Goal: Task Accomplishment & Management: Contribute content

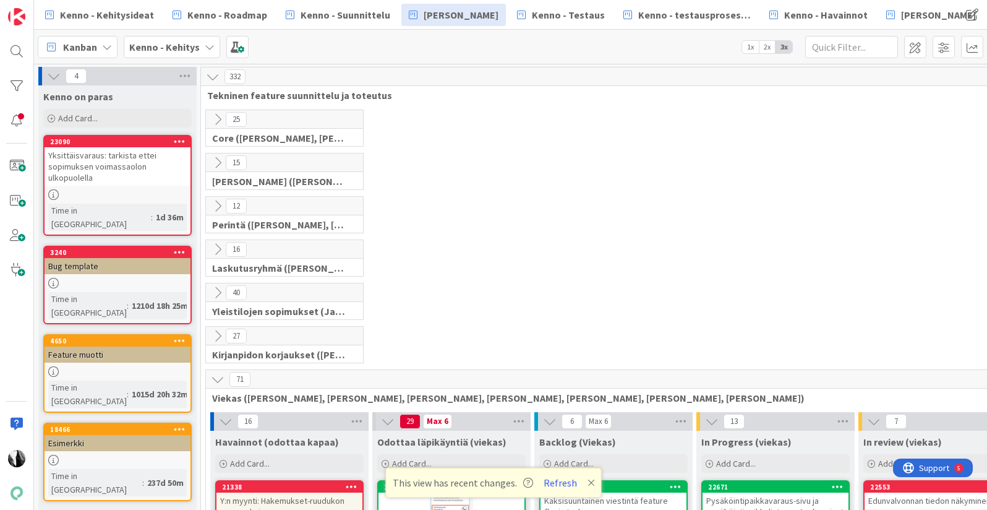
scroll to position [1274, 75]
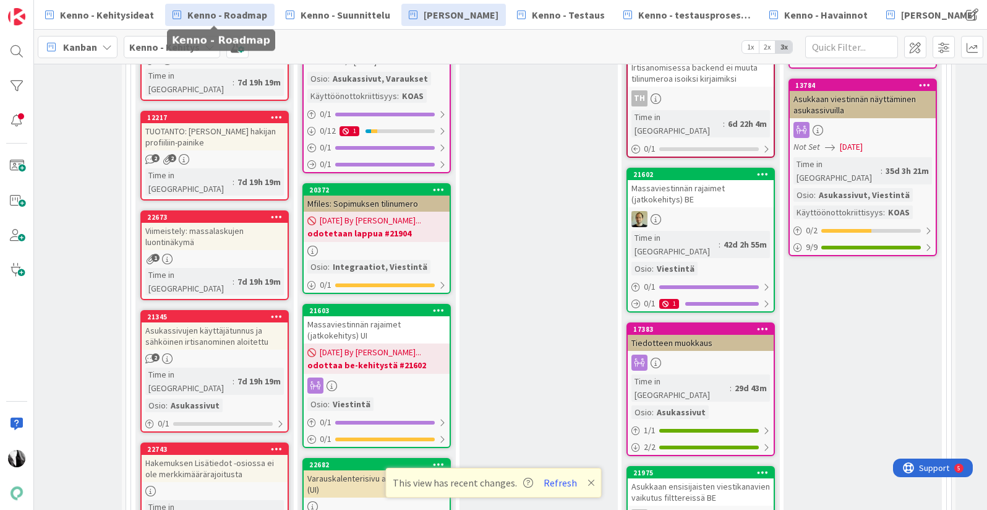
click at [244, 15] on span "Kenno - Roadmap" at bounding box center [227, 14] width 80 height 15
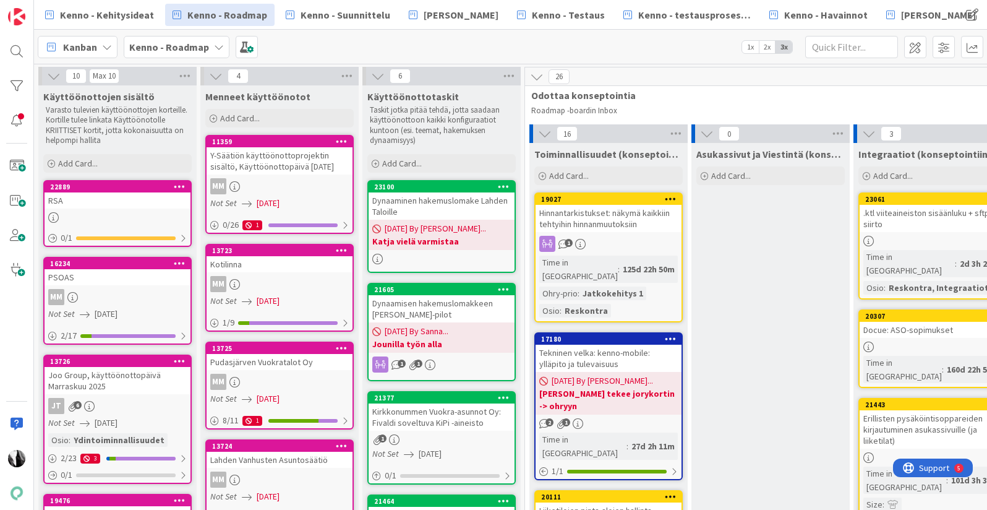
click at [446, 202] on div "Dynaaminen hakemuslomake Lahden Taloille" at bounding box center [442, 205] width 146 height 27
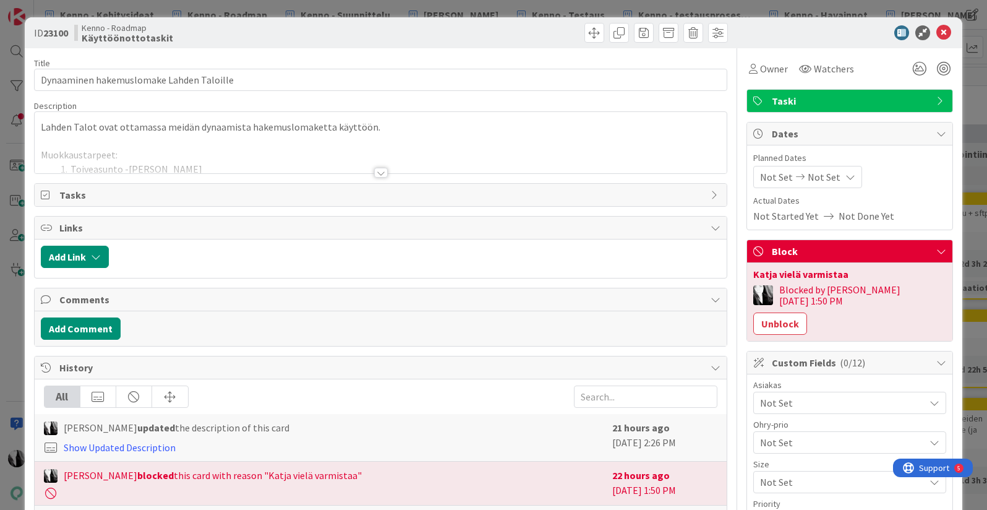
click at [381, 170] on div at bounding box center [381, 173] width 14 height 10
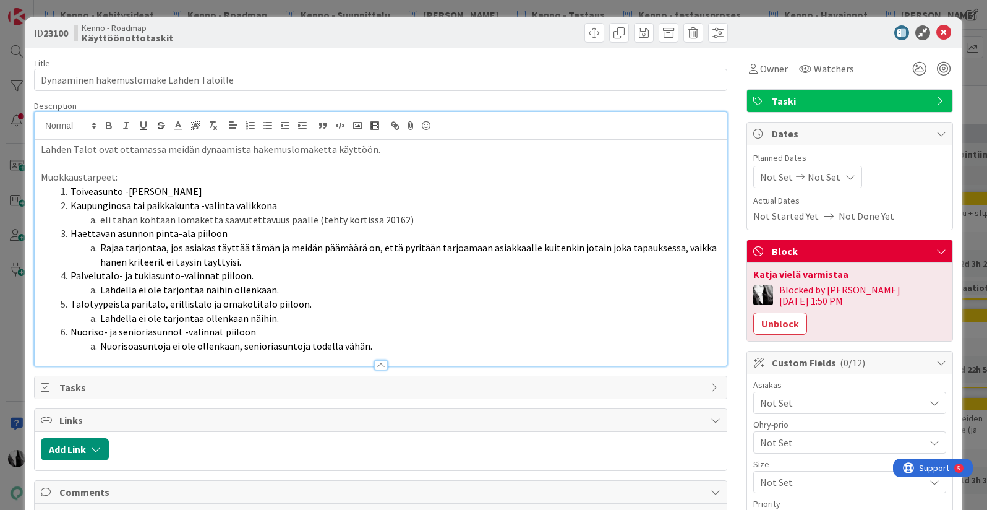
click at [383, 342] on li "Nuorisoasuntoja ei ole ollenkaan, senioriasuntoja todella vähän." at bounding box center [388, 346] width 665 height 14
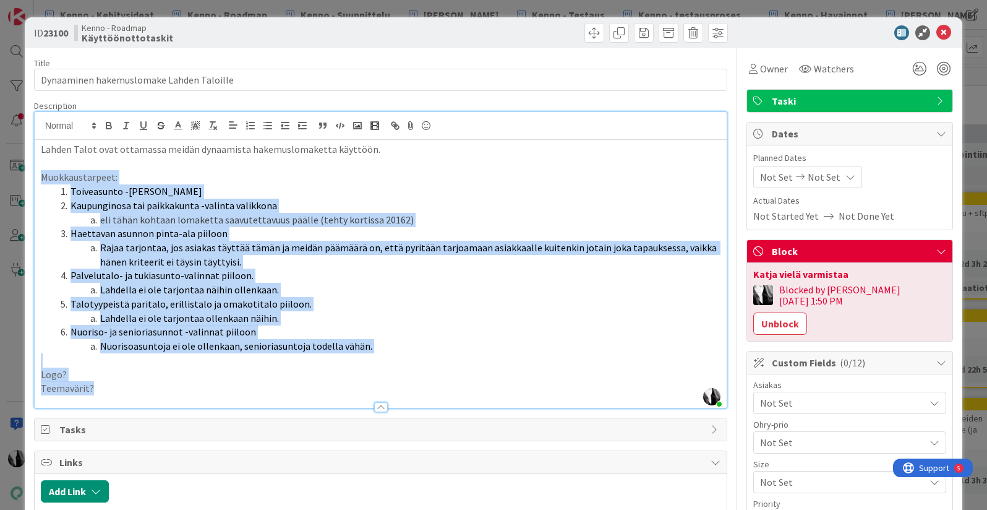
drag, startPoint x: 37, startPoint y: 175, endPoint x: 231, endPoint y: 412, distance: 306.3
copy div "Muokkaustarpeet: Toiveasunto -valikko piiloon Kaupunginosa tai paikkakunta -val…"
click at [470, 177] on p "Muokkaustarpeet:" at bounding box center [381, 177] width 680 height 14
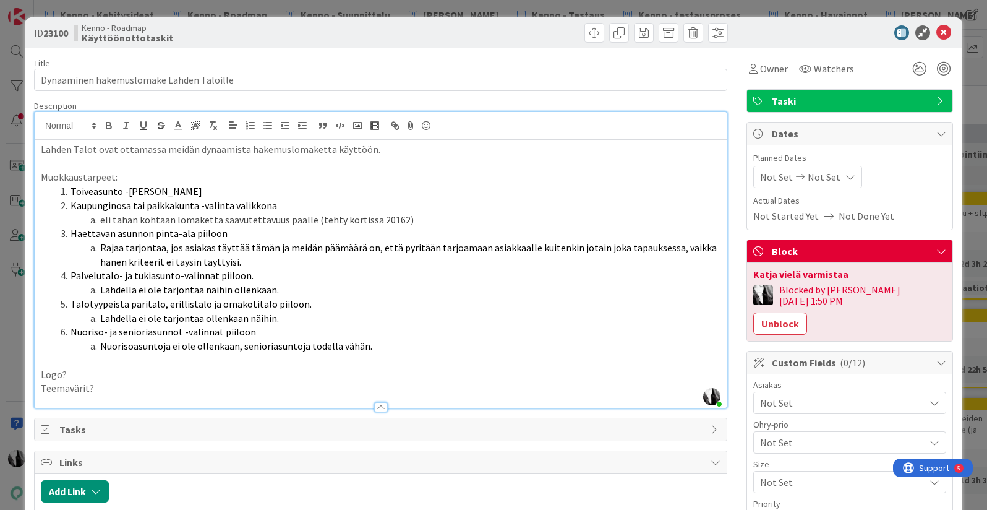
click at [814, 30] on div at bounding box center [843, 32] width 219 height 15
click at [223, 32] on div "Kenno - Roadmap Käyttöönottotaskit" at bounding box center [226, 33] width 304 height 20
click at [291, 30] on div "Kenno - Roadmap Käyttöönottotaskit" at bounding box center [226, 33] width 304 height 20
click at [819, 31] on div at bounding box center [843, 32] width 219 height 15
click at [945, 31] on icon at bounding box center [943, 32] width 15 height 15
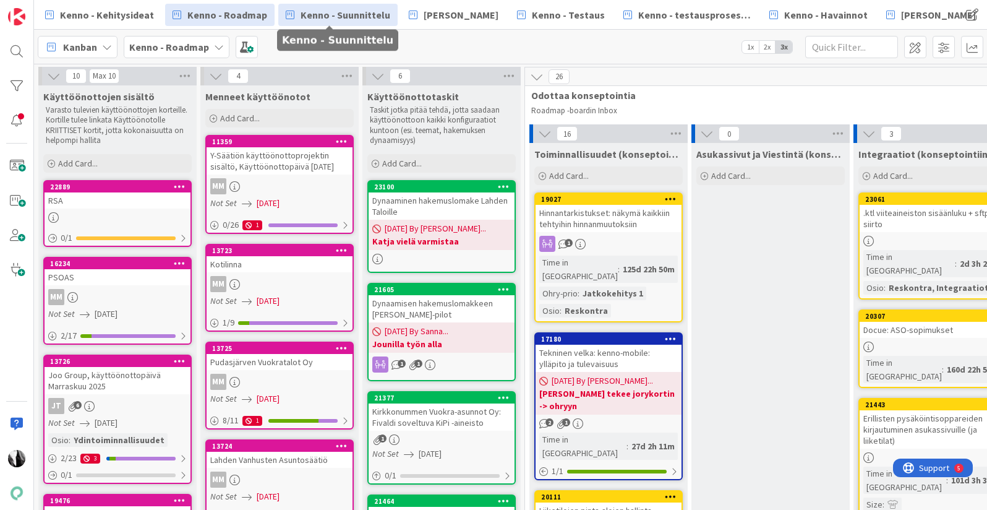
click at [360, 15] on span "Kenno - Suunnittelu" at bounding box center [346, 14] width 90 height 15
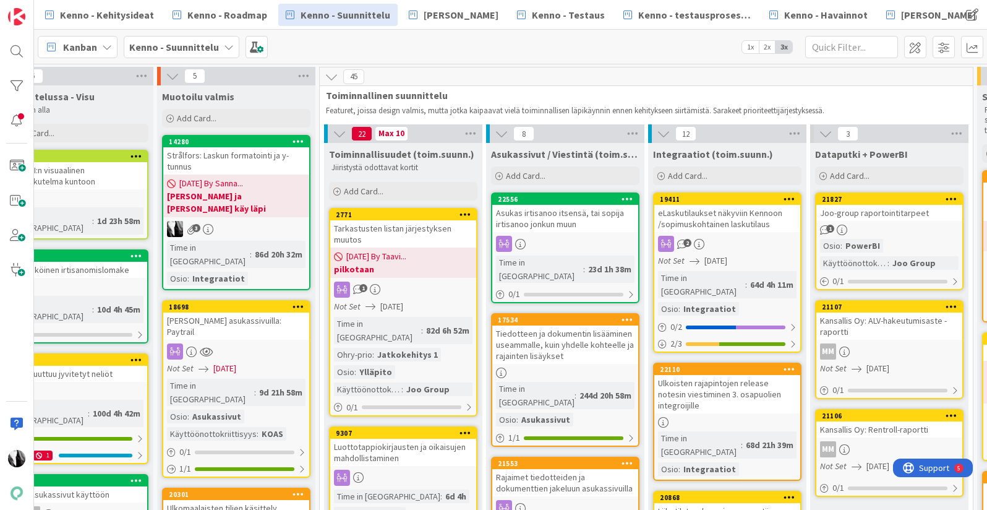
scroll to position [0, 377]
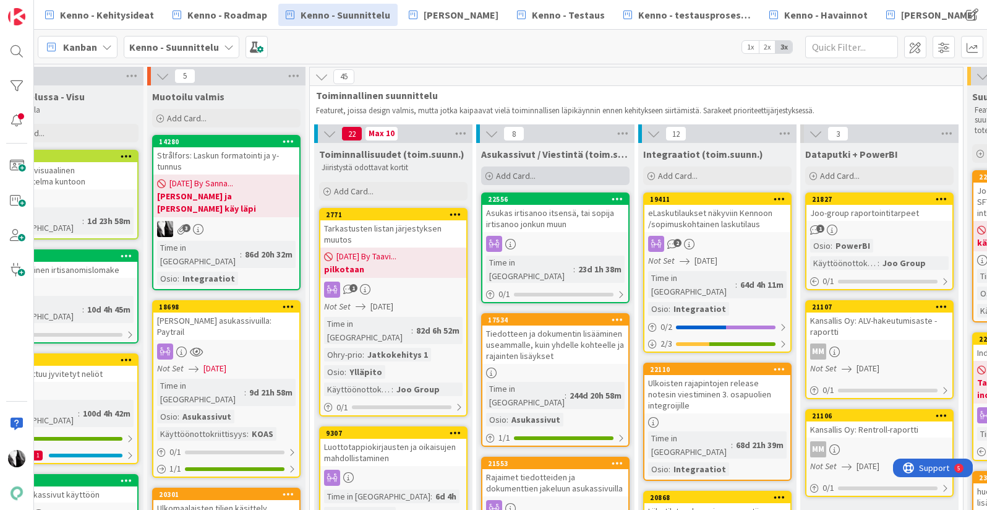
click at [536, 177] on div "Add Card..." at bounding box center [555, 175] width 148 height 19
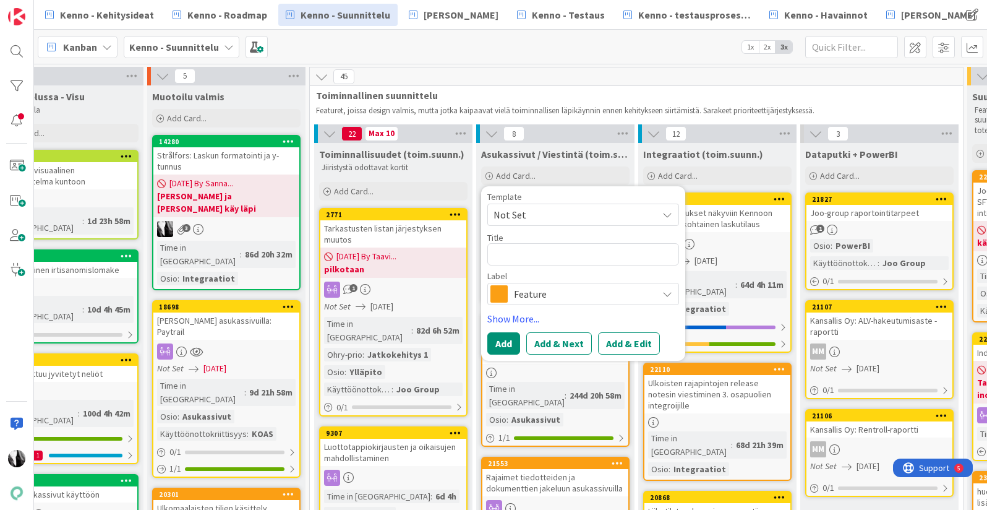
click at [545, 249] on textarea at bounding box center [583, 254] width 192 height 22
type textarea "x"
type textarea "H"
type textarea "x"
type textarea "Ha"
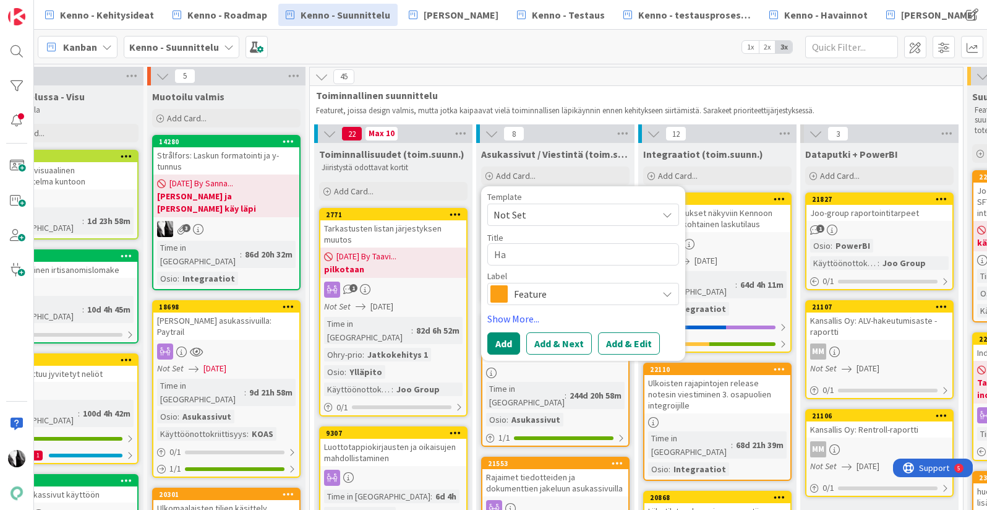
type textarea "x"
type textarea "Hak"
type textarea "x"
type textarea "Haki"
type textarea "x"
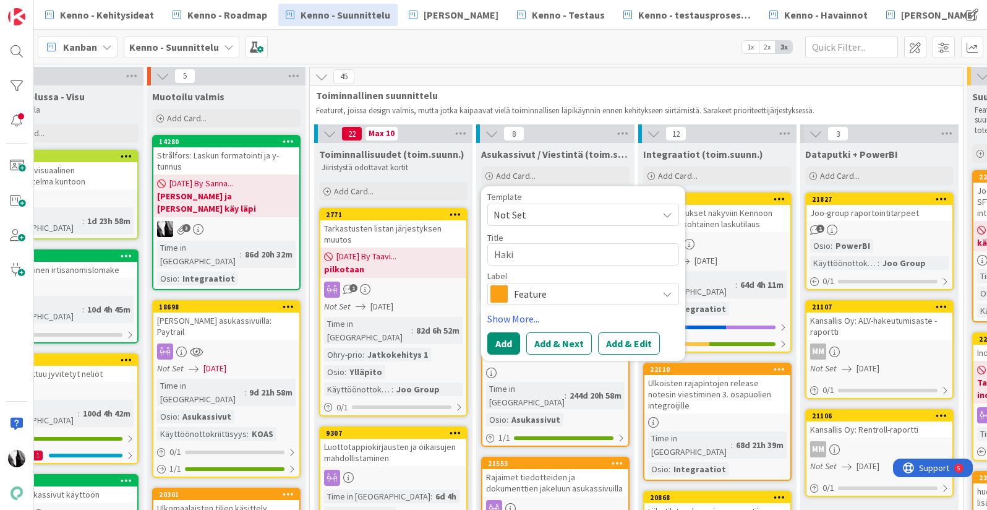
type textarea "Hakij"
type textarea "x"
type textarea "Hakijo"
type textarea "x"
type textarea "Hakijoi"
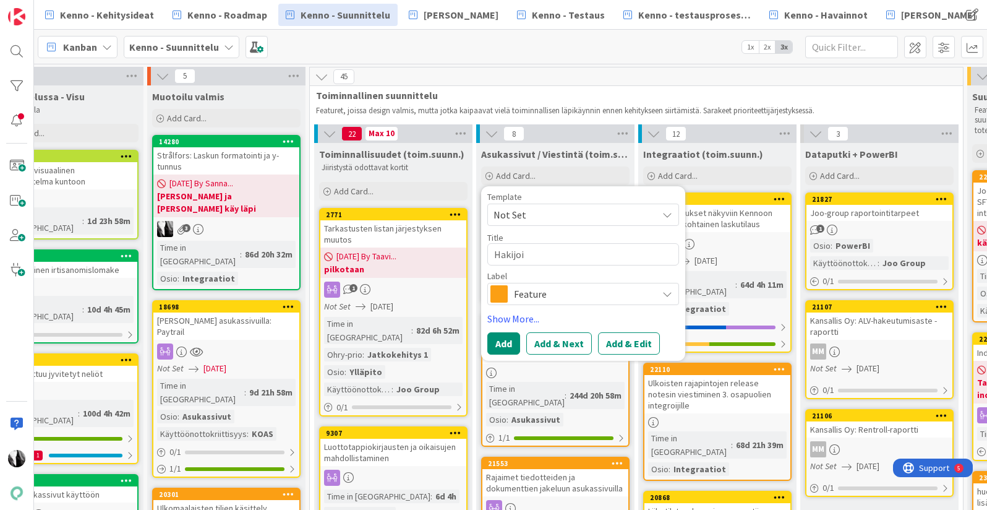
type textarea "x"
type textarea "Hakijoil"
type textarea "x"
type textarea "Hakijoill"
type textarea "x"
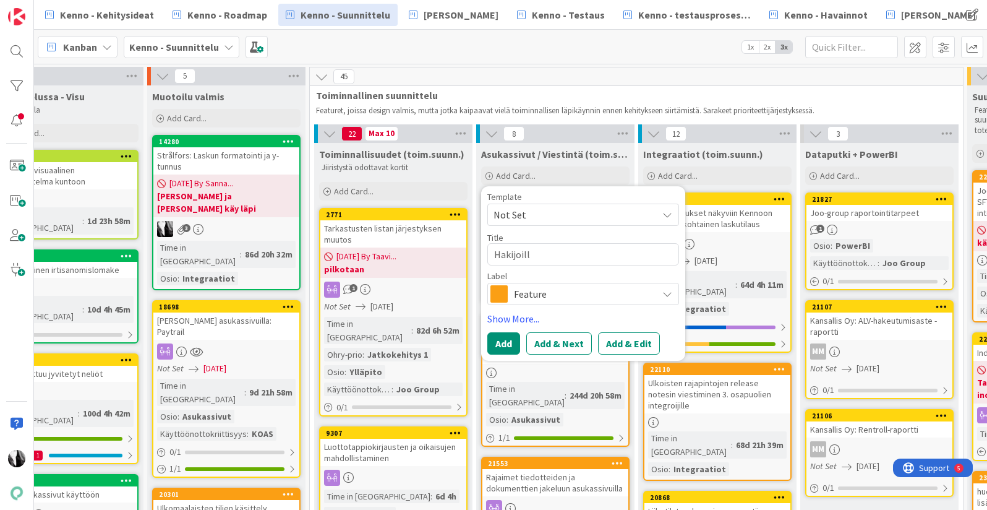
type textarea "Hakijoille"
type textarea "x"
type textarea "Hakijoille"
type textarea "x"
type textarea "Hakijoille v"
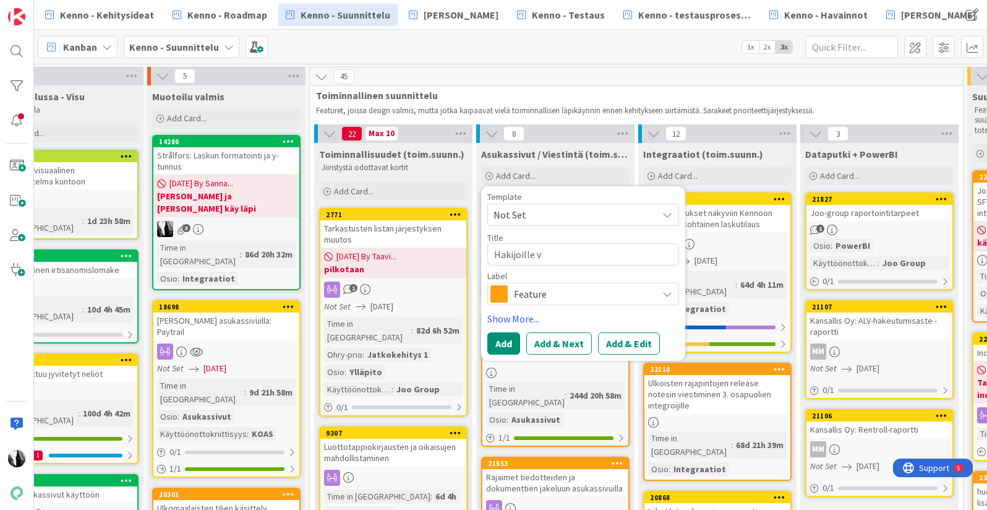
type textarea "x"
type textarea "Hakijoille ve"
type textarea "x"
type textarea "Hakijoille v"
type textarea "x"
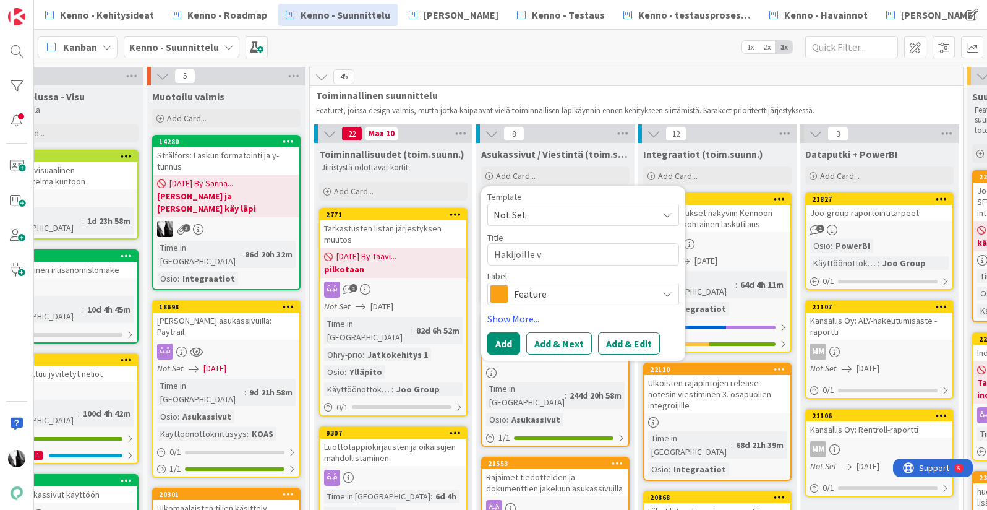
type textarea "Hakijoille vi"
type textarea "x"
type textarea "Hakijoille vie"
type textarea "x"
type textarea "Hakijoille vies"
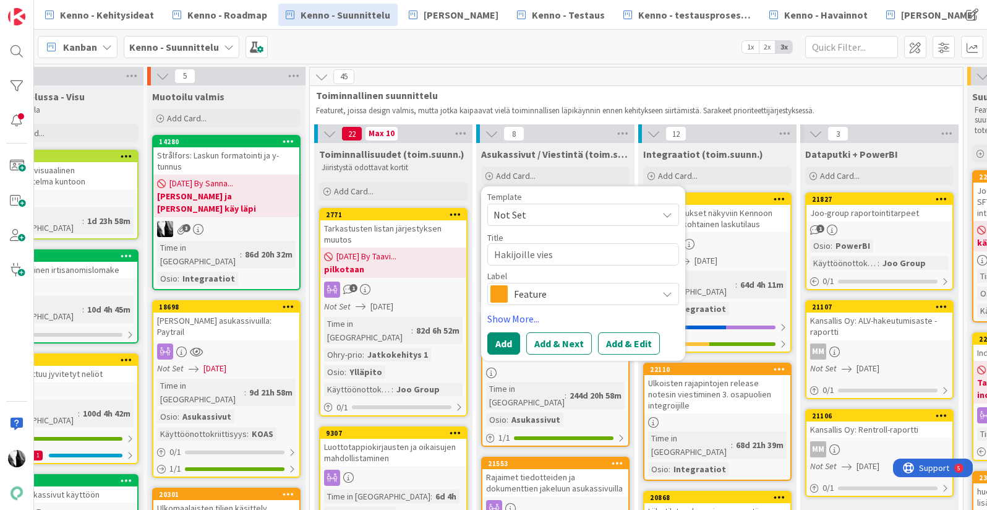
type textarea "x"
type textarea "Hakijoille viesti"
type textarea "x"
type textarea "Hakijoille viestin"
type textarea "x"
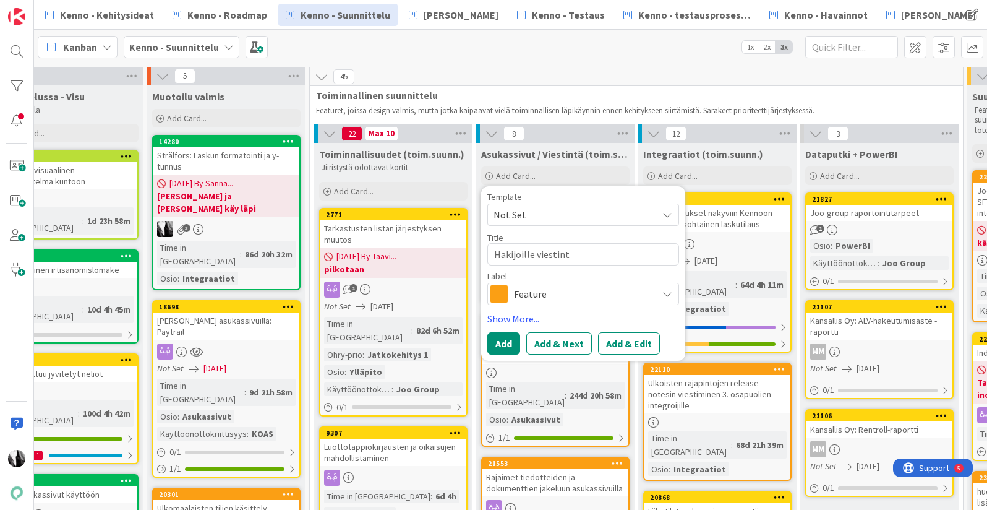
type textarea "Hakijoille viestintä"
type textarea "x"
type textarea "Hakijoille viestintä"
type textarea "x"
type textarea "Hakijoille viestintä S"
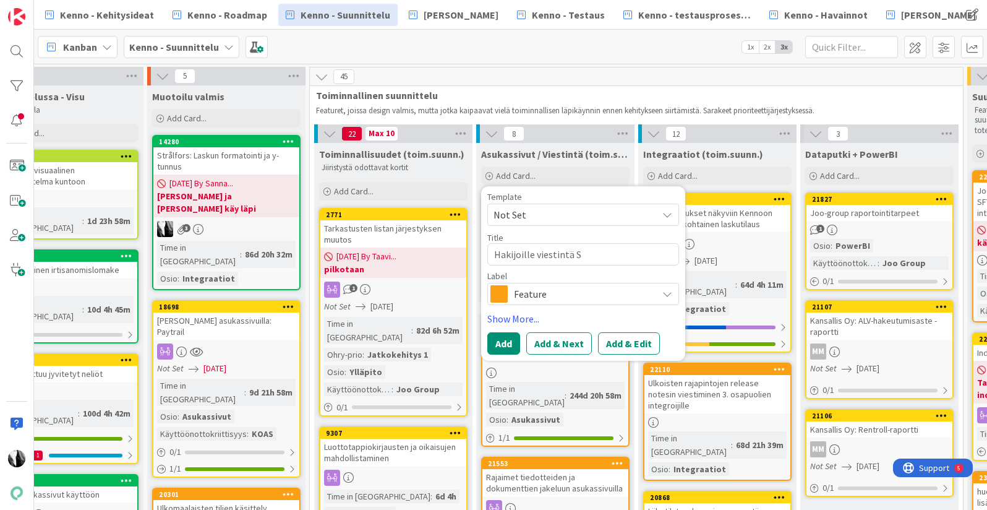
type textarea "x"
type textarea "Hakijoille viestintä"
type textarea "x"
type textarea "Hakijoille viestintä A"
type textarea "x"
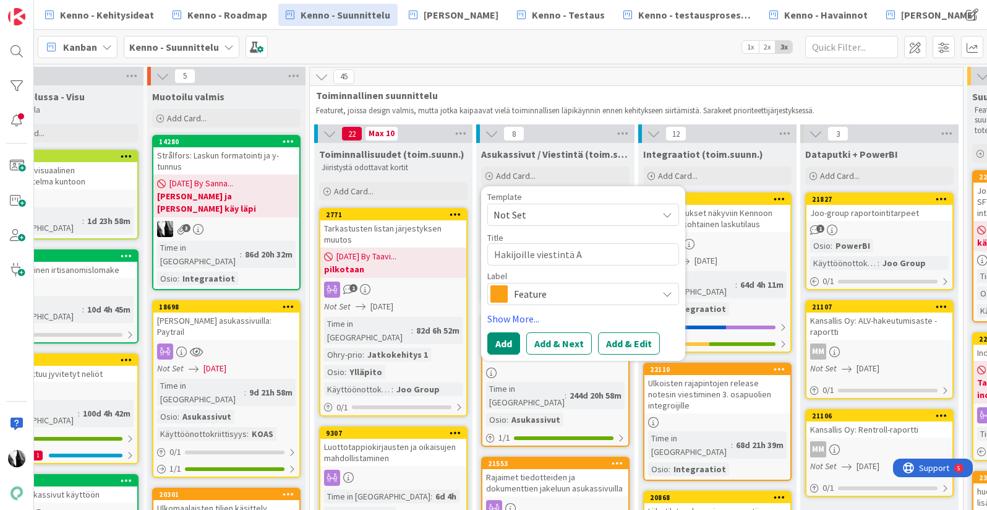
type textarea "Hakijoille viestintä As"
type textarea "x"
type textarea "Hakijoille viestintä Asu"
type textarea "x"
type textarea "Hakijoille viestintä [PERSON_NAME]"
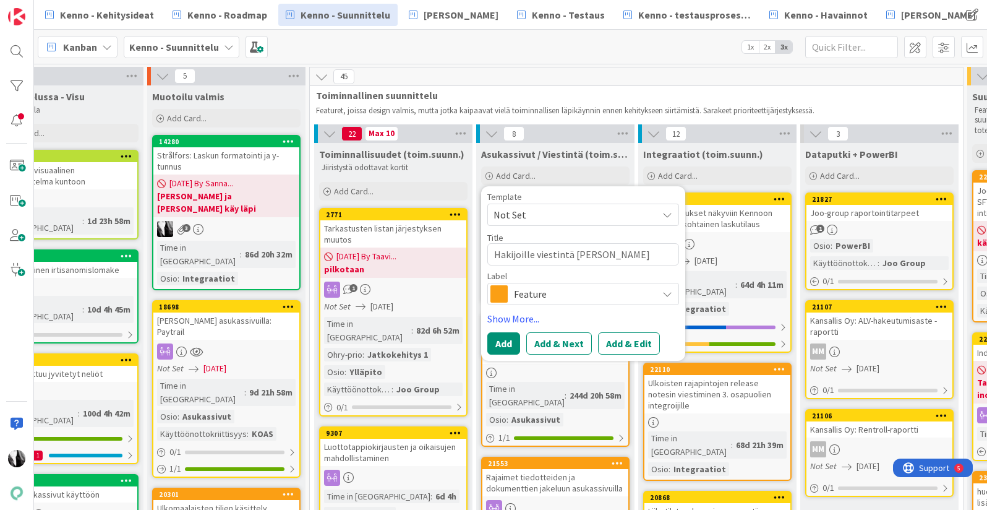
type textarea "x"
type textarea "Hakijoille viestintä [PERSON_NAME]"
type textarea "x"
type textarea "Hakijoille viestintä Asunno"
type textarea "x"
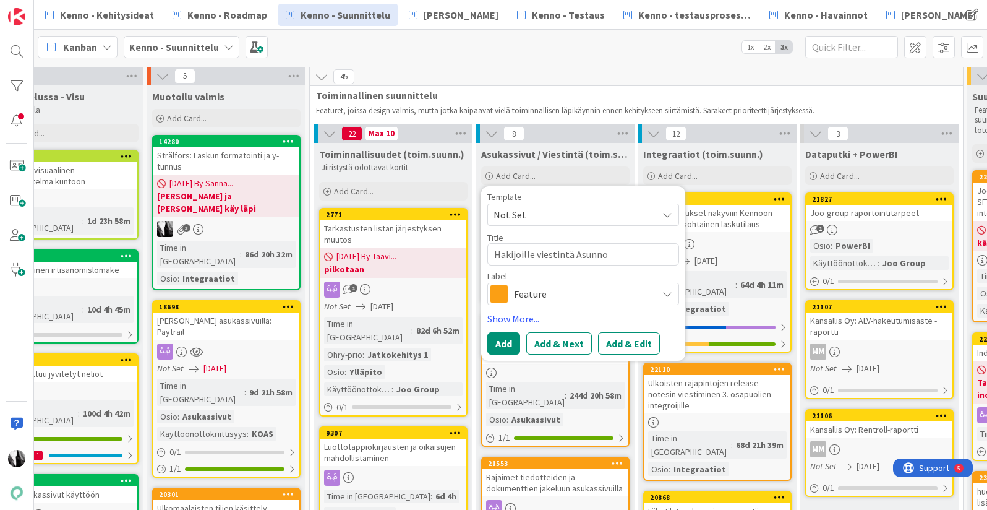
type textarea "Hakijoille viestintä Asunnot"
type textarea "x"
type textarea "Hakijoille viestintä Asunnot-"
type textarea "x"
type textarea "Hakijoille viestintä Asunnot-o"
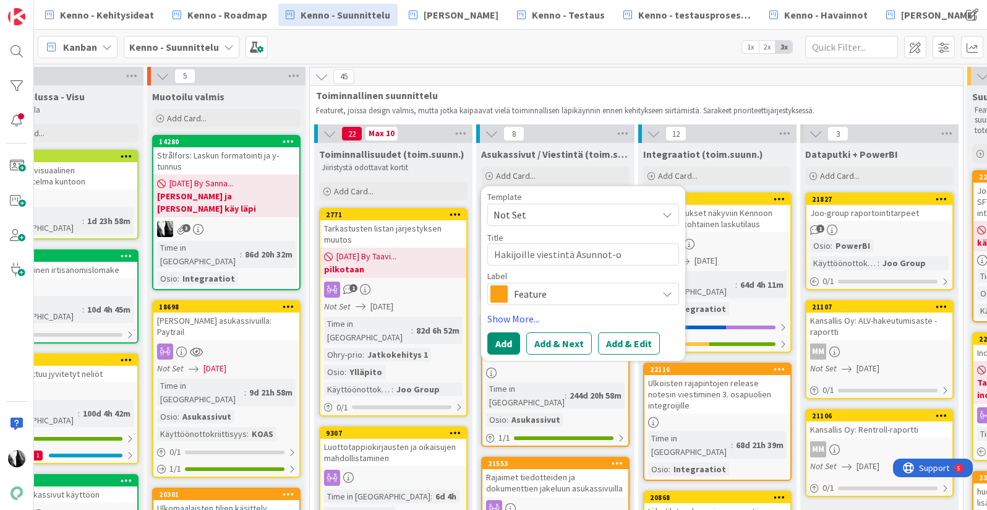
type textarea "x"
type textarea "Hakijoille viestintä Asunnot-os"
type textarea "x"
type textarea "Hakijoille viestintä Asunnot-osi"
type textarea "x"
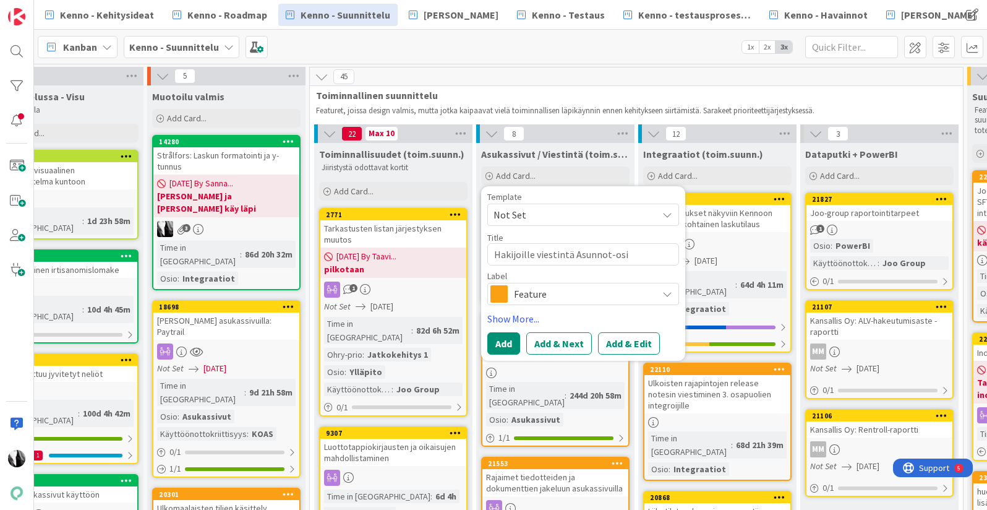
type textarea "Hakijoille viestintä Asunnot-osio"
type textarea "x"
type textarea "Hakijoille viestintä Asunnot-osion"
type textarea "x"
type textarea "Hakijoille viestintä Asunnot-osion"
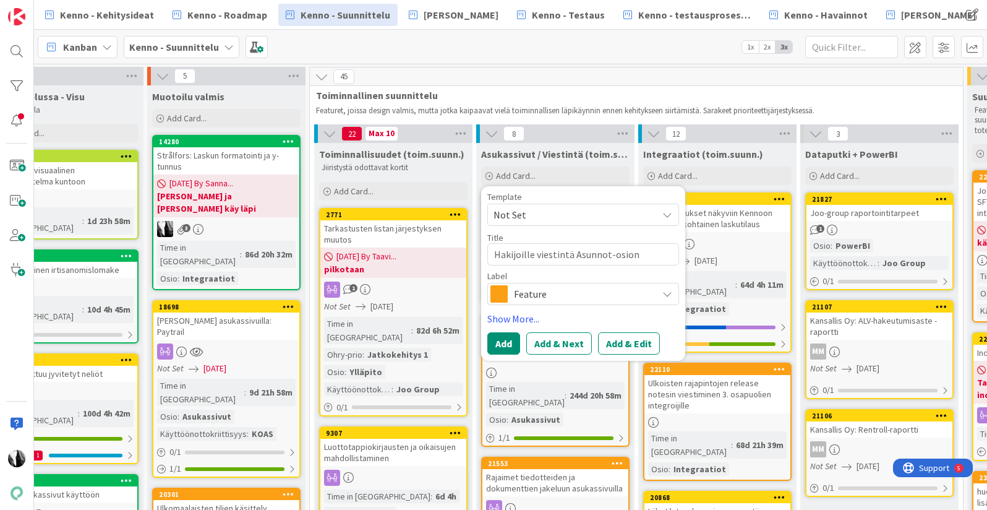
type textarea "x"
type textarea "Hakijoille viestintä Asunnot-osion ka"
type textarea "x"
type textarea "Hakijoille viestintä Asunnot-osion kau"
type textarea "x"
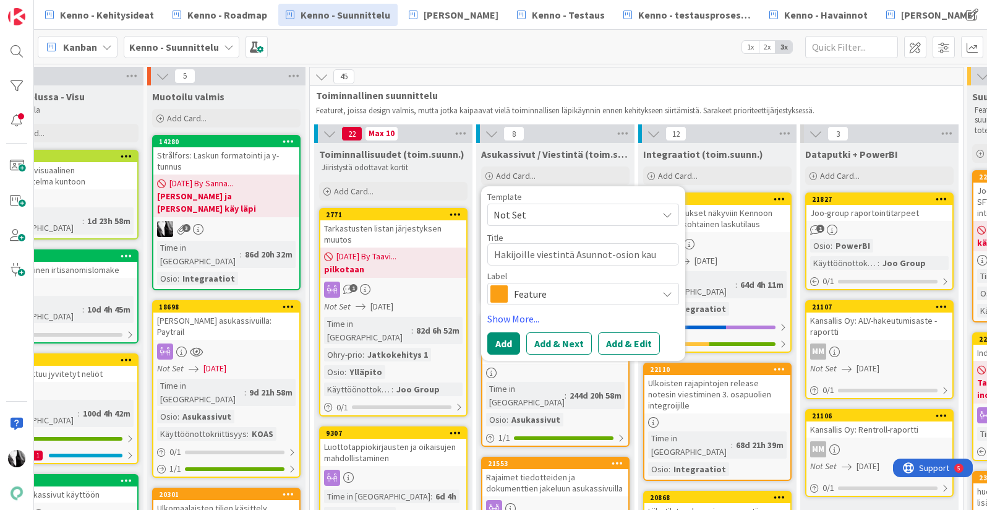
type textarea "Hakijoille viestintä Asunnot-osion kaut"
type textarea "x"
type textarea "Hakijoille viestintä Asunnot-osion kautt"
type textarea "x"
type textarea "Hakijoille viestintä Asunnot-osion kautta"
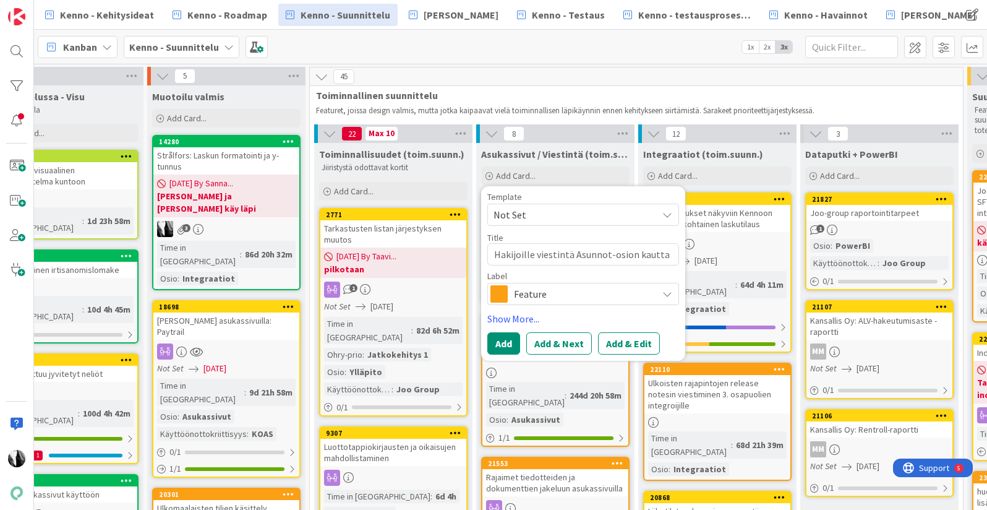
click at [667, 291] on icon at bounding box center [667, 294] width 10 height 10
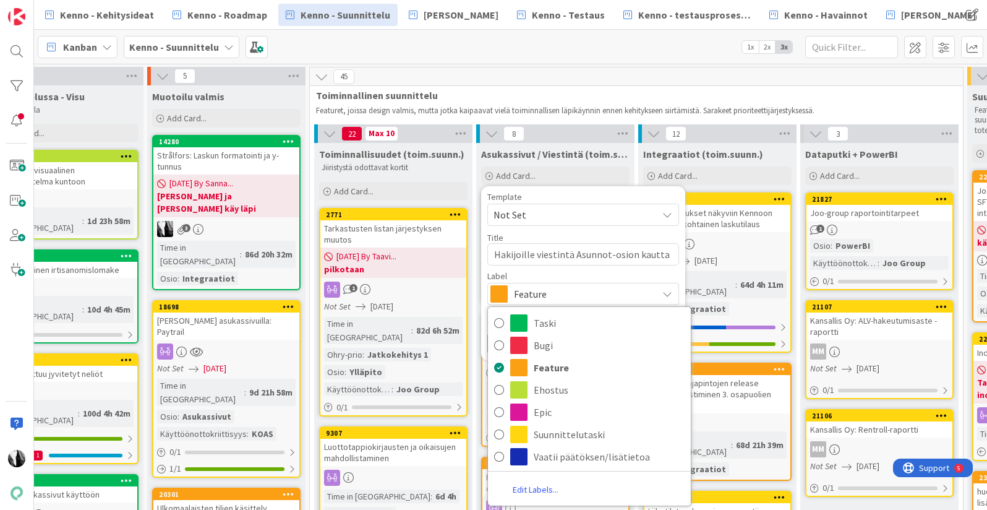
click at [595, 275] on div "Label" at bounding box center [583, 275] width 192 height 9
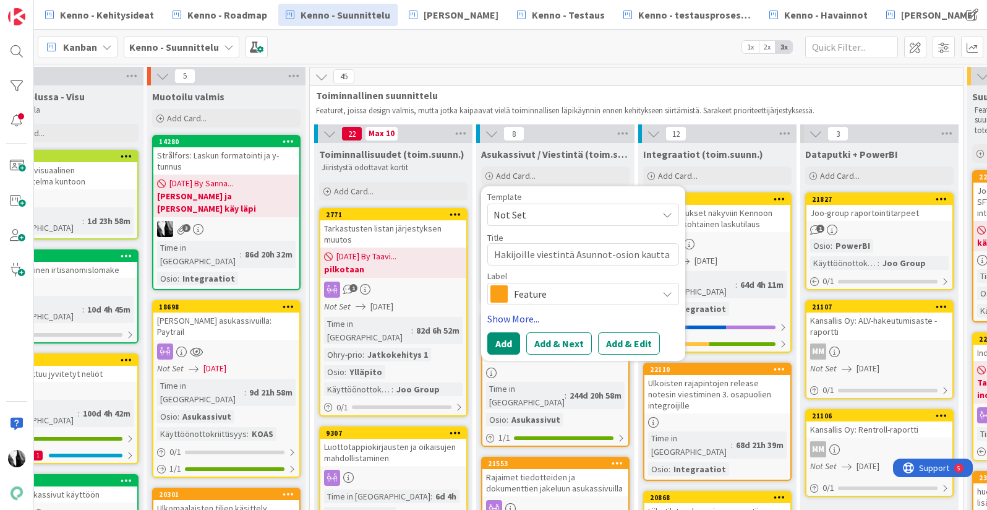
click at [510, 314] on link "Show More..." at bounding box center [583, 318] width 192 height 15
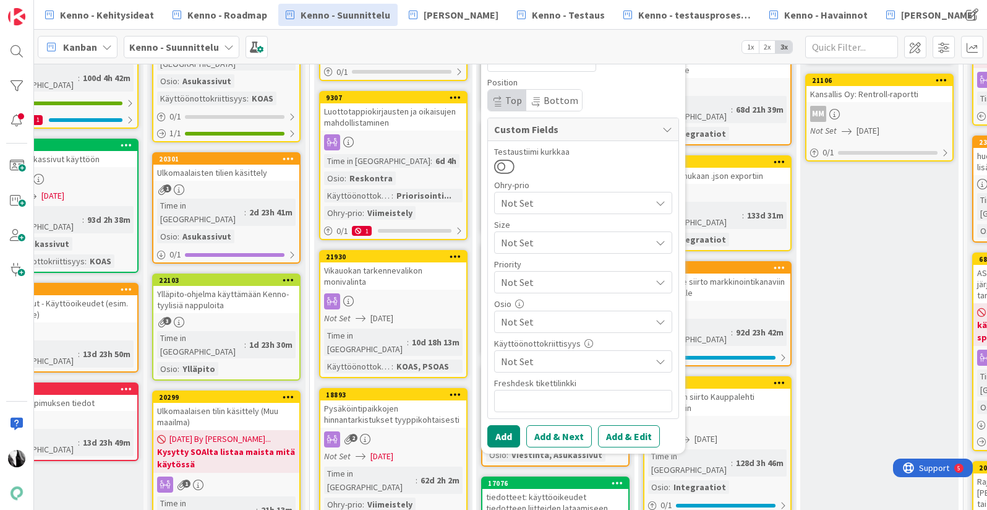
scroll to position [363, 377]
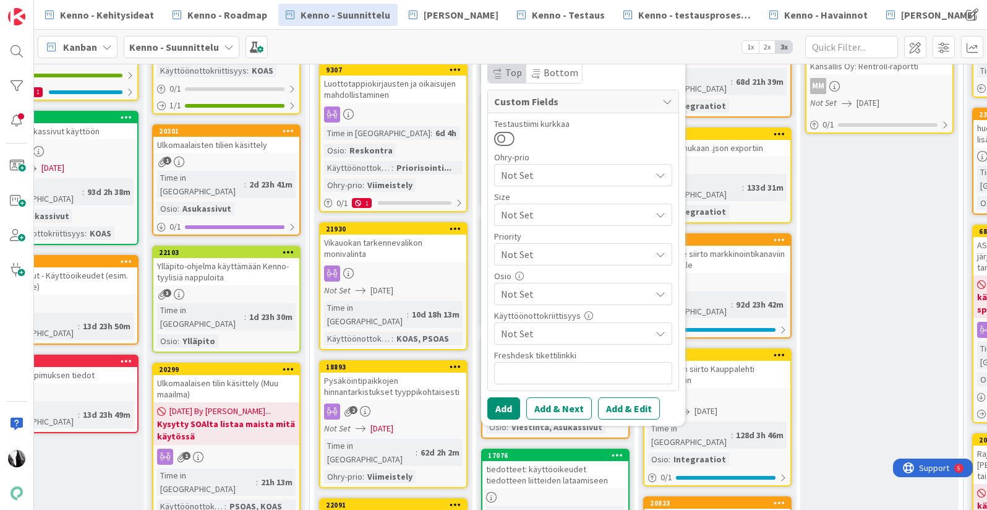
click at [578, 292] on span "Not Set" at bounding box center [576, 293] width 150 height 15
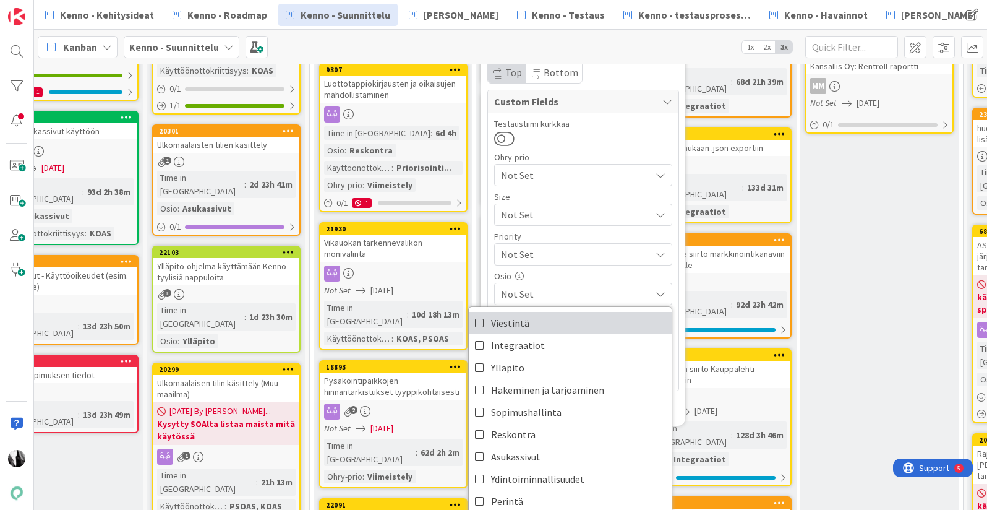
click at [553, 321] on link "Viestintä" at bounding box center [570, 323] width 203 height 22
click at [681, 397] on div "Template Not Set Title 41 / 128 Hakijoille viestintä Asunnot-osion kautta Label…" at bounding box center [583, 124] width 204 height 602
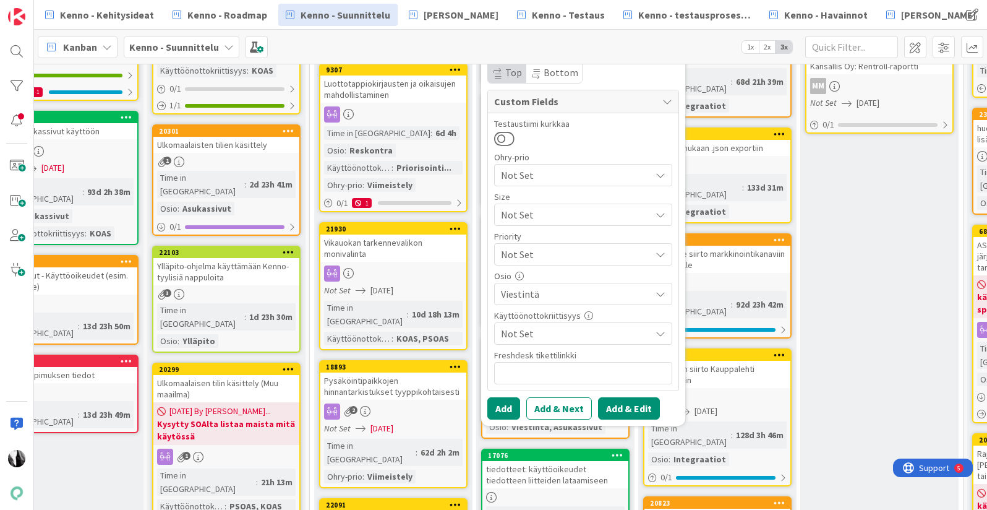
click at [630, 411] on button "Add & Edit" at bounding box center [629, 408] width 62 height 22
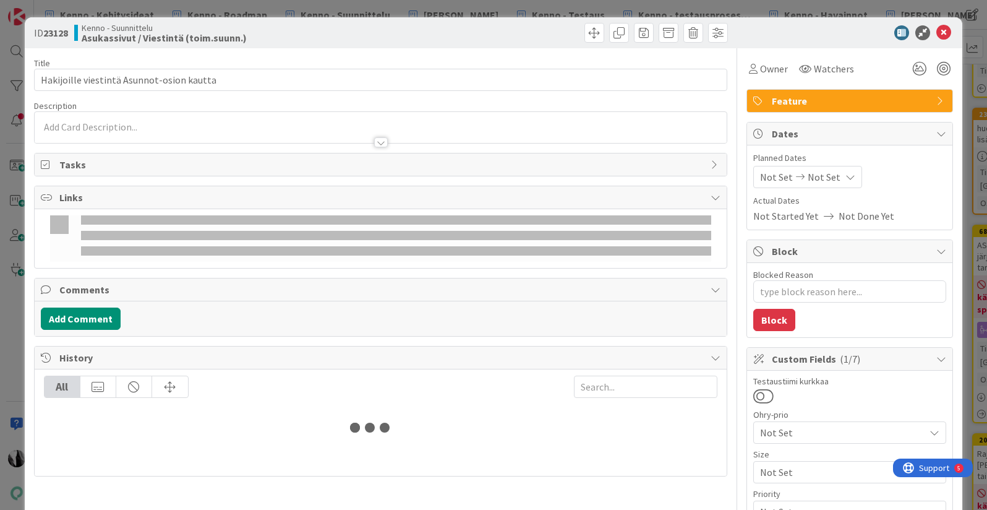
type textarea "x"
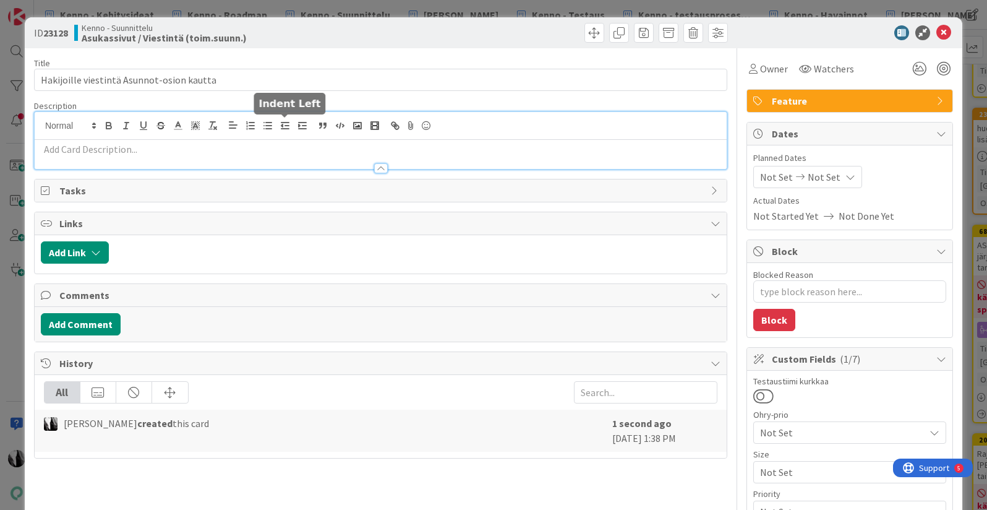
click at [277, 126] on div at bounding box center [381, 140] width 692 height 57
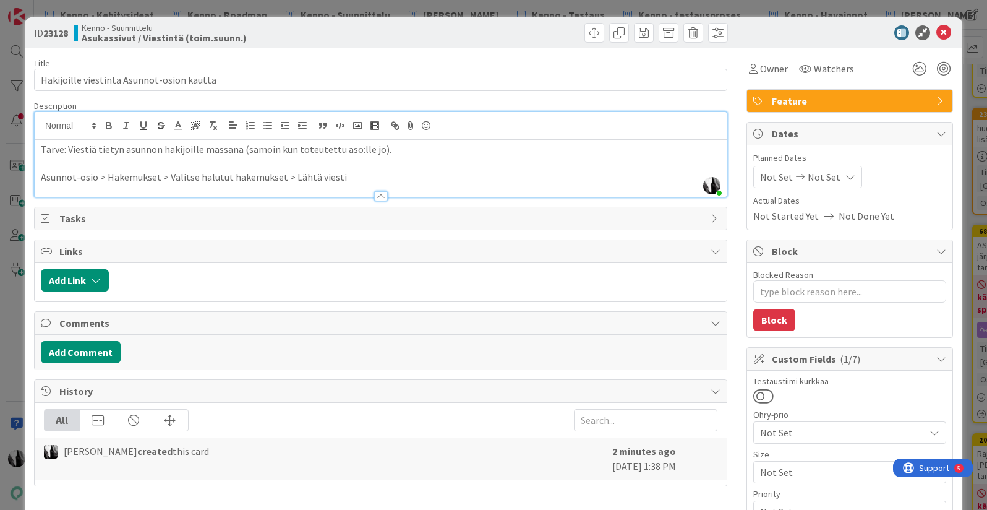
click at [777, 39] on div at bounding box center [843, 32] width 219 height 15
click at [237, 151] on p "Tarve: Viestiä tietyn asunnon hakijoille massana (samoin kun toteutettu aso:lle…" at bounding box center [381, 149] width 680 height 14
click at [540, 148] on p "Tarve: Viestiä tietyn asunnon hakijoille massana. Tämä on toteutettu aso-asunno…" at bounding box center [381, 149] width 680 height 14
type textarea "x"
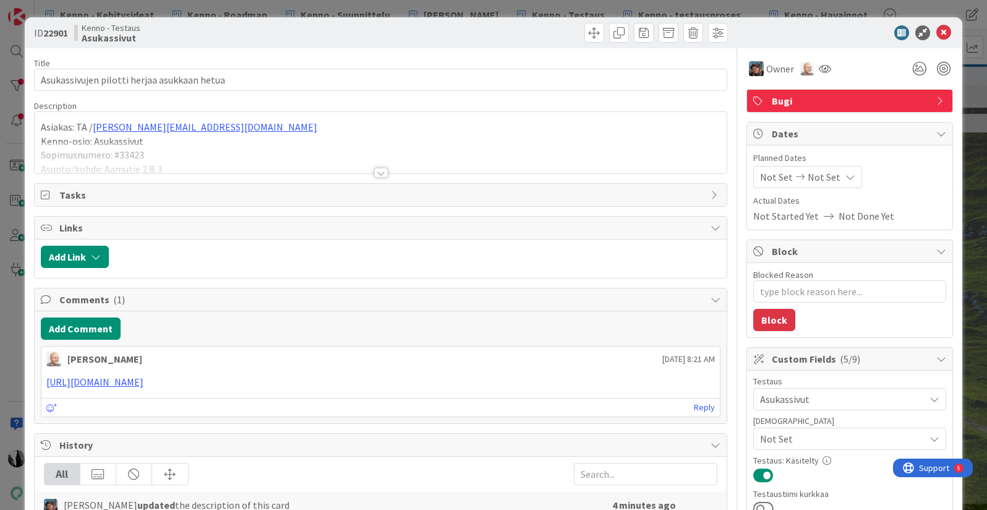
type textarea "x"
click at [383, 171] on div at bounding box center [381, 173] width 14 height 10
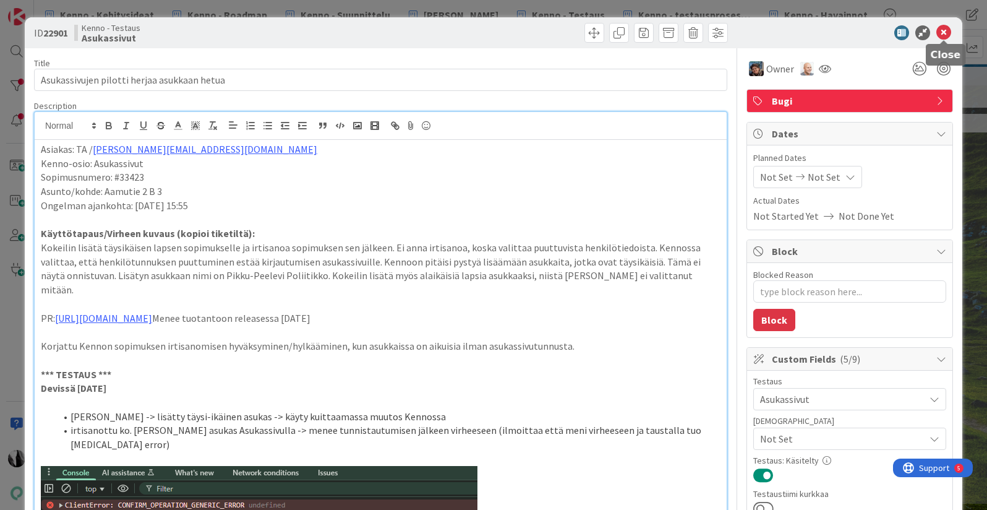
click at [944, 30] on icon at bounding box center [943, 32] width 15 height 15
